Goal: Task Accomplishment & Management: Complete application form

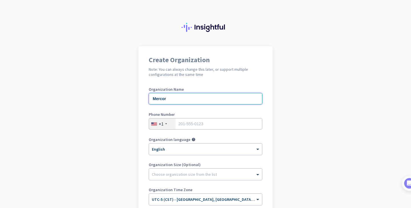
type input "Mercor"
type input "3"
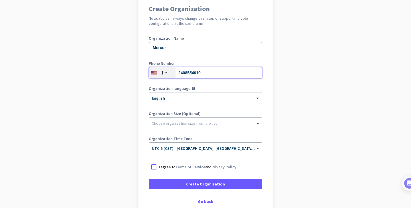
type input "2408554010"
click at [207, 124] on div at bounding box center [205, 122] width 113 height 6
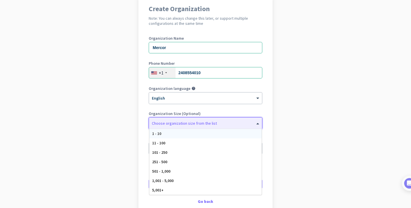
click at [205, 135] on div "1 - 10" at bounding box center [205, 133] width 112 height 9
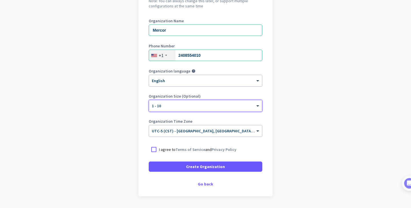
scroll to position [78, 0]
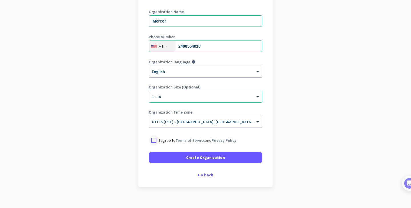
click at [155, 142] on div at bounding box center [154, 140] width 10 height 10
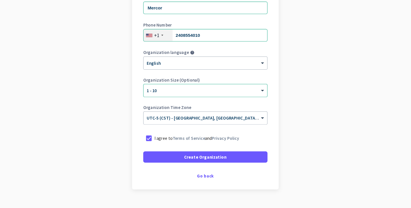
scroll to position [85, 0]
click at [189, 165] on div "Go back" at bounding box center [206, 167] width 114 height 4
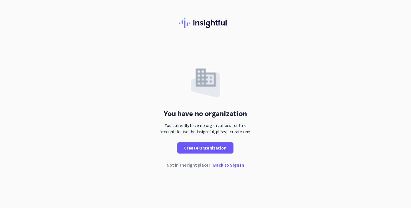
click at [214, 155] on p "Back to Sign In" at bounding box center [227, 157] width 28 height 4
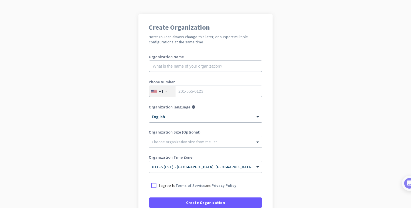
scroll to position [1, 0]
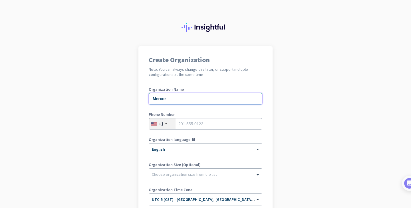
type input "Mercor"
type input "3"
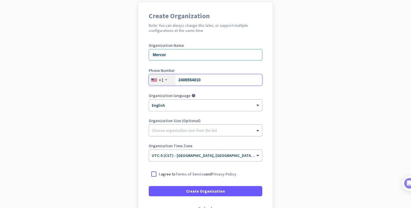
type input "2408554010"
click at [201, 131] on div at bounding box center [205, 129] width 113 height 6
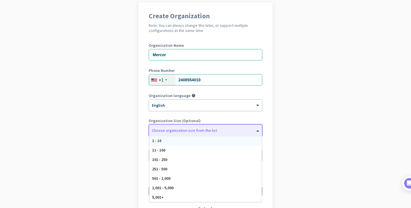
click at [199, 141] on div "1 - 10" at bounding box center [205, 140] width 112 height 9
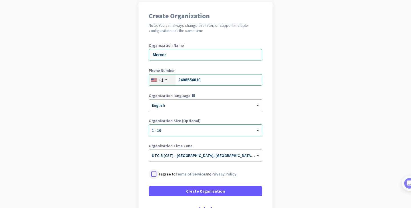
click at [154, 177] on div at bounding box center [154, 174] width 10 height 10
click at [181, 187] on span at bounding box center [206, 191] width 114 height 14
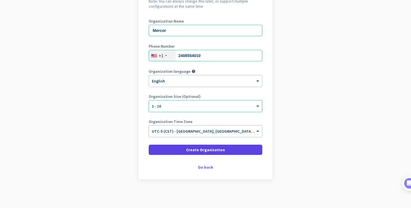
scroll to position [68, 0]
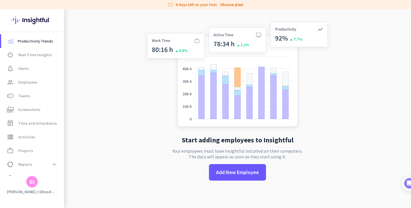
scroll to position [9, 0]
click at [56, 164] on span at bounding box center [54, 164] width 10 height 10
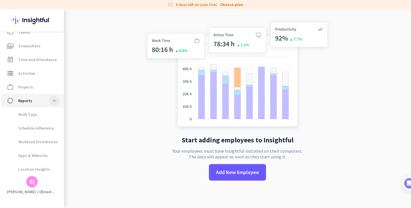
click at [56, 164] on ul "Work Type Schedule Adherence Workload Distribution Apps & Websites Location Ins…" at bounding box center [32, 142] width 64 height 68
click at [51, 103] on span at bounding box center [54, 101] width 10 height 10
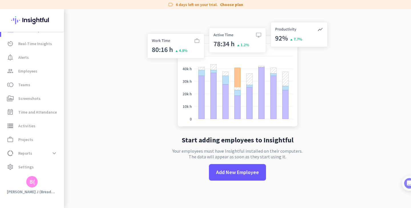
scroll to position [11, 0]
